Goal: Find specific page/section: Find specific page/section

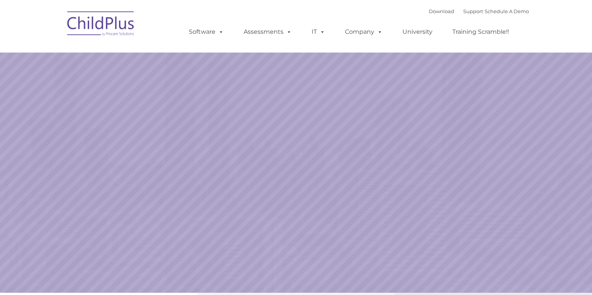
select select "MEDIUM"
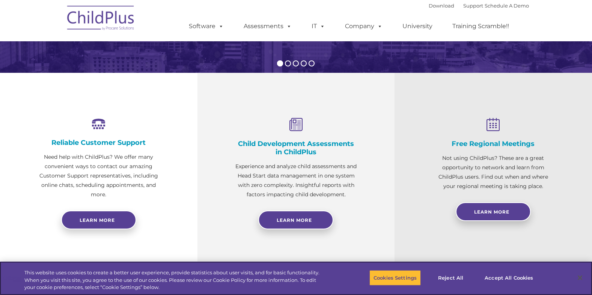
scroll to position [234, 0]
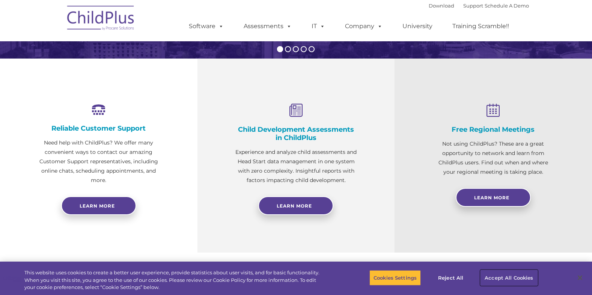
click at [510, 279] on button "Accept All Cookies" at bounding box center [508, 278] width 57 height 16
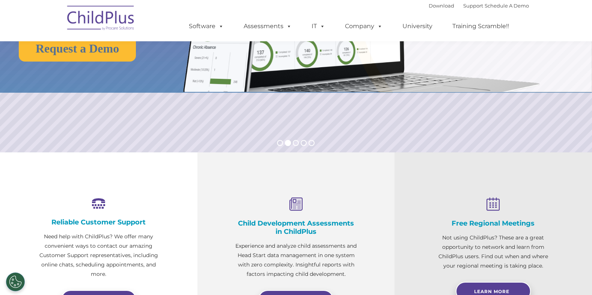
scroll to position [0, 0]
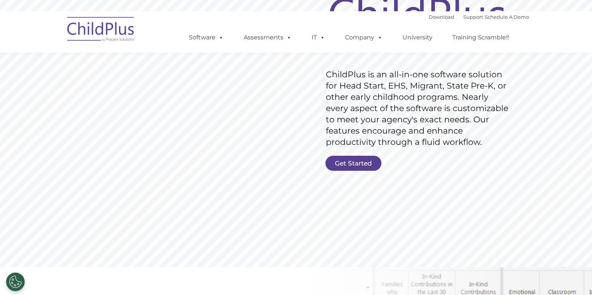
scroll to position [113, 0]
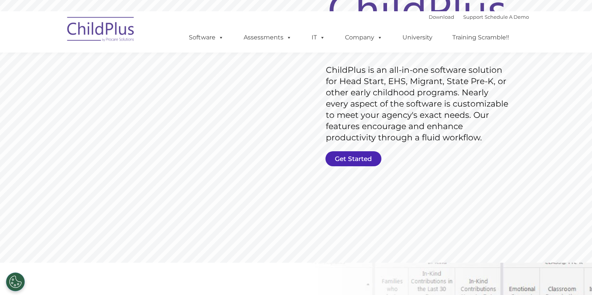
click at [366, 157] on link "Get Started" at bounding box center [353, 158] width 56 height 15
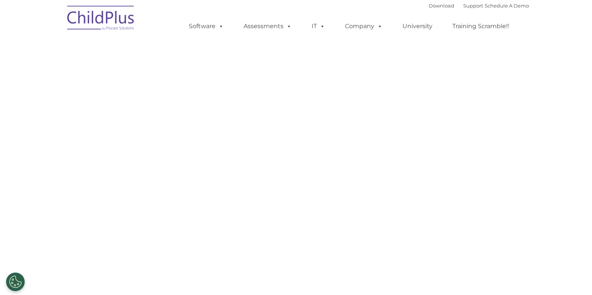
select select "MEDIUM"
